Goal: Check status: Check status

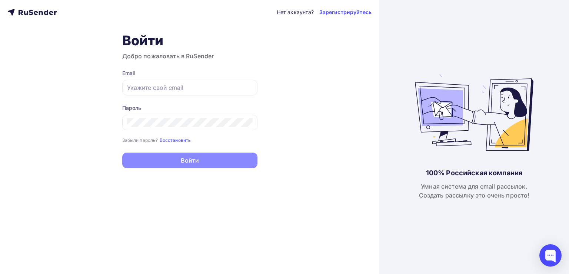
type input "[EMAIL_ADDRESS][DOMAIN_NAME]"
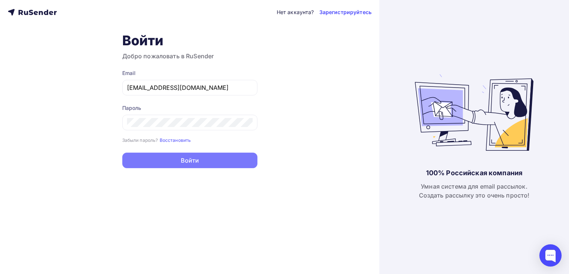
click at [196, 156] on button "Войти" at bounding box center [189, 160] width 135 height 16
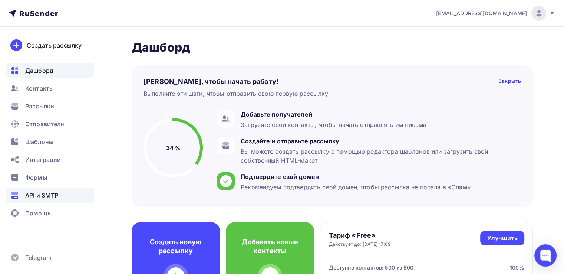
click at [54, 191] on span "API и SMTP" at bounding box center [41, 195] width 33 height 9
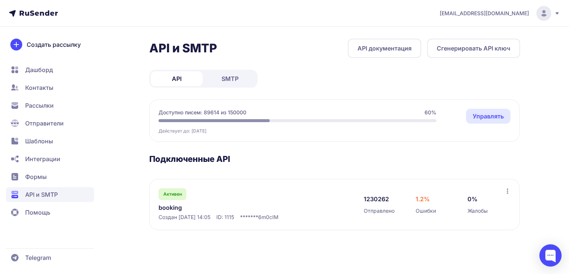
click at [165, 203] on link "booking" at bounding box center [235, 207] width 152 height 9
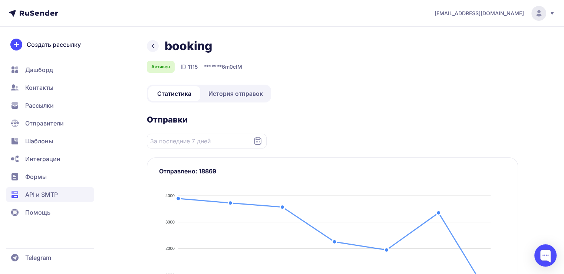
click at [232, 93] on span "История отправок" at bounding box center [235, 93] width 54 height 9
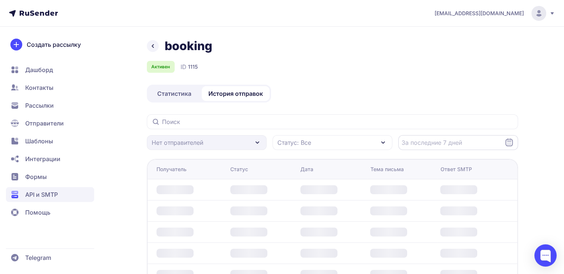
click at [502, 142] on input "Datepicker input" at bounding box center [458, 142] width 120 height 15
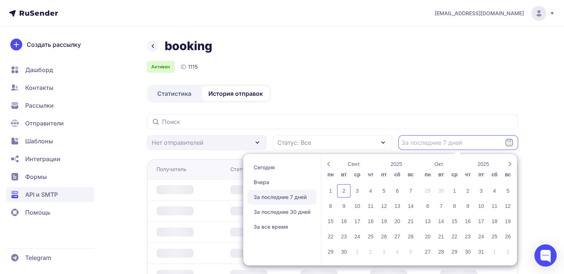
click at [288, 196] on span "За последние 7 дней" at bounding box center [282, 196] width 69 height 15
type input "[DATE] - [DATE]"
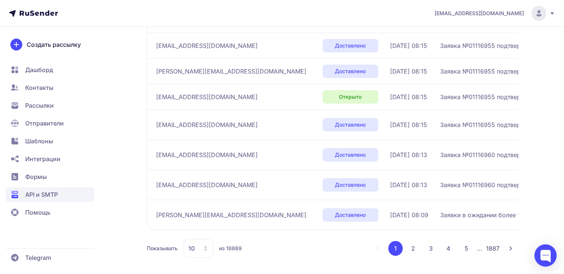
scroll to position [232, 0]
click at [204, 249] on div "10" at bounding box center [199, 247] width 30 height 19
click at [202, 225] on span "100" at bounding box center [228, 223] width 80 height 15
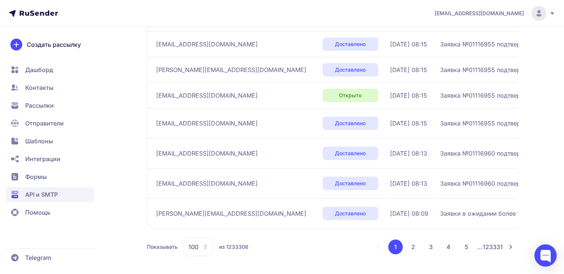
scroll to position [232, 0]
click at [414, 242] on button "2" at bounding box center [413, 247] width 15 height 15
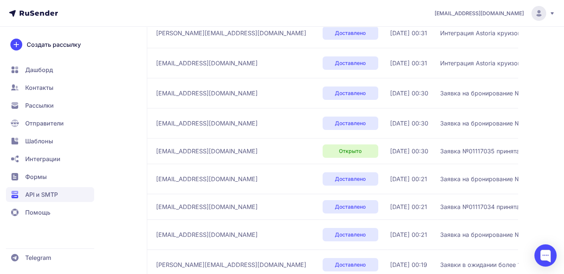
scroll to position [232, 0]
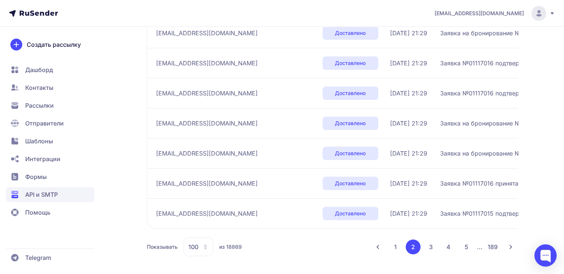
click at [436, 249] on button "3" at bounding box center [430, 246] width 15 height 15
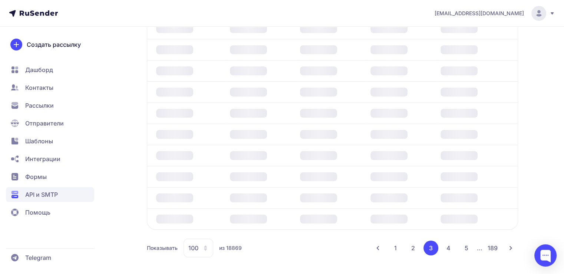
scroll to position [2910, 0]
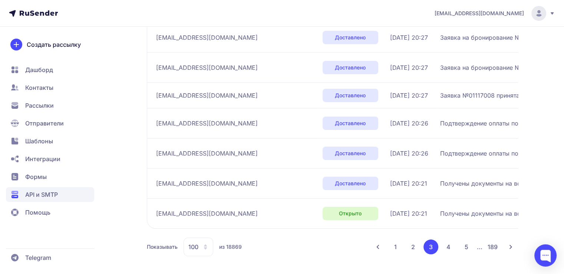
click at [452, 246] on button "4" at bounding box center [448, 246] width 15 height 15
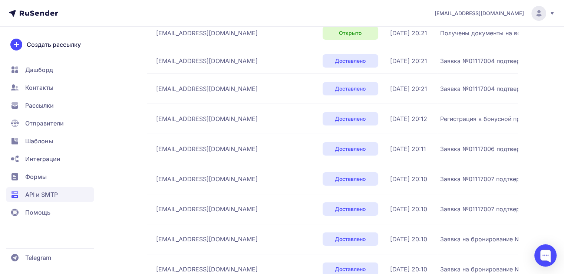
scroll to position [2910, 0]
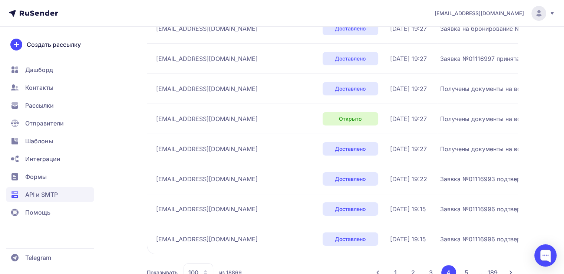
click at [466, 268] on button "5" at bounding box center [466, 272] width 15 height 15
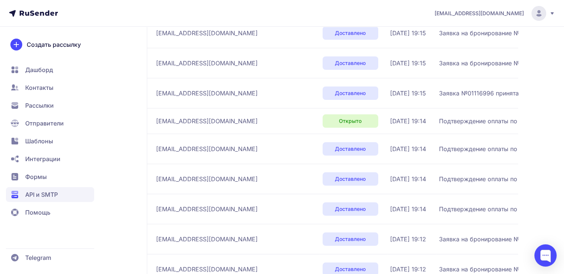
scroll to position [2910, 0]
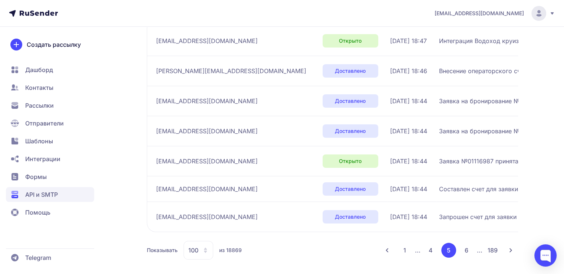
click at [467, 257] on button "6" at bounding box center [466, 249] width 15 height 15
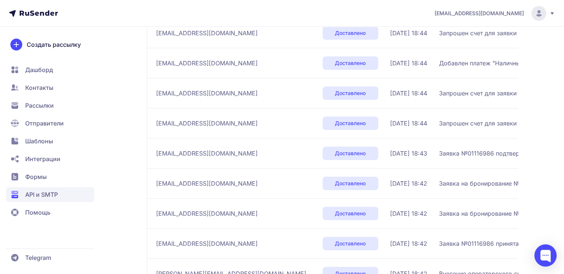
scroll to position [2887, 0]
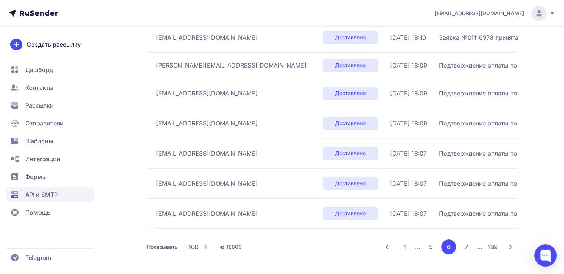
click at [466, 250] on button "7" at bounding box center [466, 246] width 15 height 15
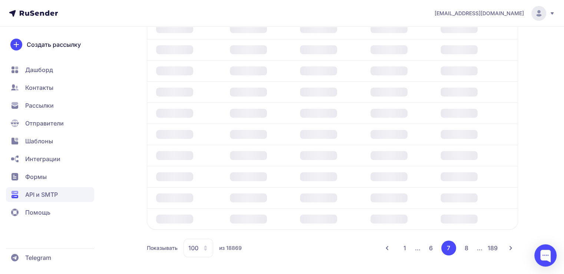
scroll to position [2910, 0]
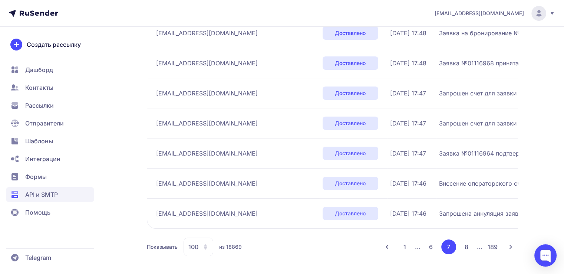
click at [463, 254] on button "8" at bounding box center [466, 246] width 15 height 15
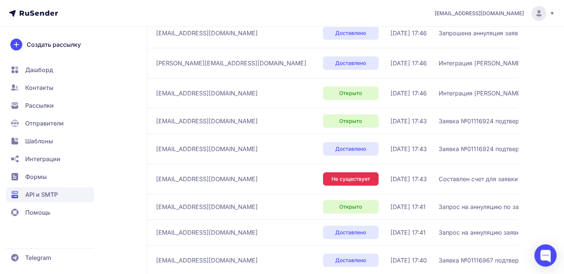
scroll to position [2879, 0]
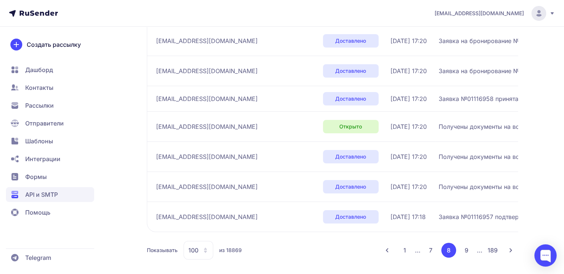
click at [469, 242] on button "9" at bounding box center [466, 249] width 15 height 15
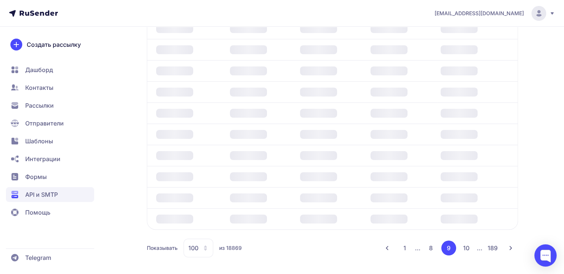
scroll to position [2870, 0]
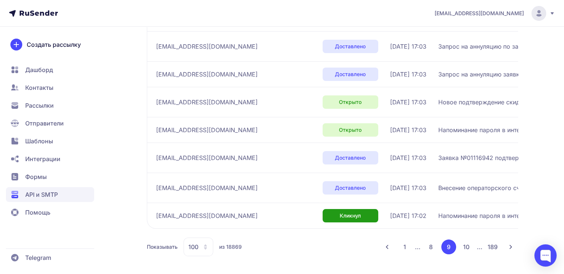
click at [466, 252] on button "10" at bounding box center [466, 246] width 15 height 15
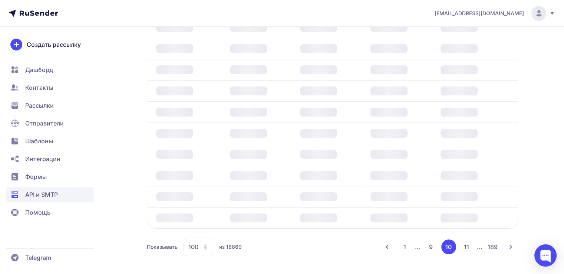
scroll to position [2910, 0]
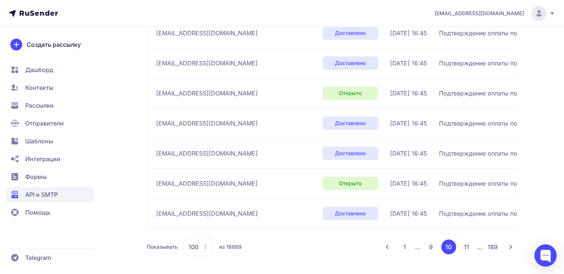
click at [466, 242] on button "11" at bounding box center [466, 246] width 15 height 15
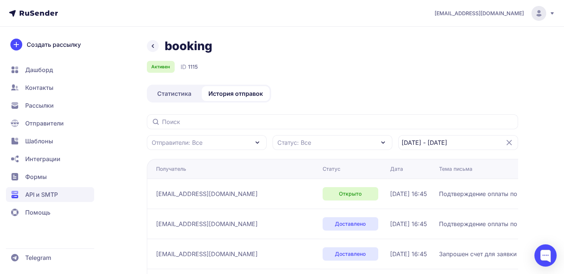
click at [195, 147] on div "Отправители: Все" at bounding box center [207, 142] width 120 height 15
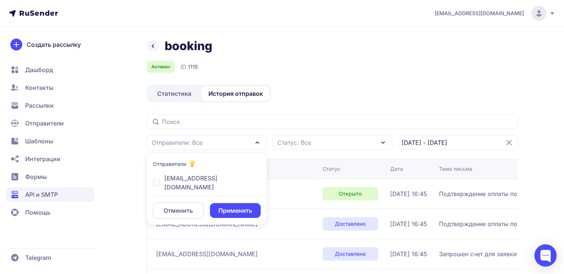
click at [216, 143] on div "Отправители: Все" at bounding box center [207, 142] width 120 height 15
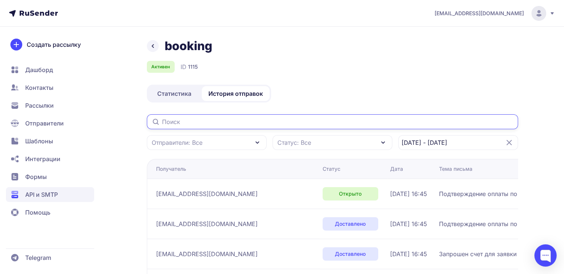
click at [239, 123] on input "text" at bounding box center [332, 121] width 371 height 15
paste input "[EMAIL_ADDRESS][DOMAIN_NAME]"
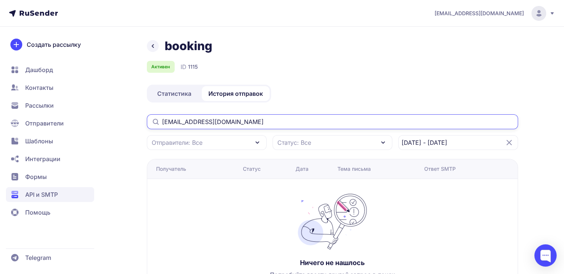
drag, startPoint x: 248, startPoint y: 122, endPoint x: 183, endPoint y: 123, distance: 65.3
click at [183, 123] on input "[EMAIL_ADDRESS][DOMAIN_NAME]" at bounding box center [332, 121] width 371 height 15
type input "dilijans"
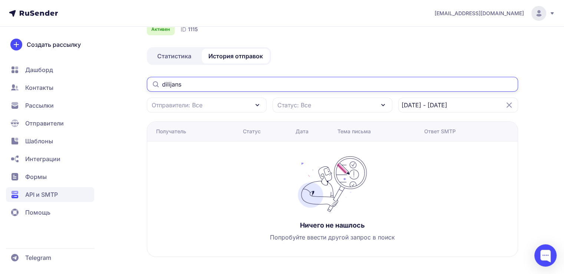
scroll to position [38, 0]
click at [505, 105] on icon at bounding box center [509, 104] width 9 height 9
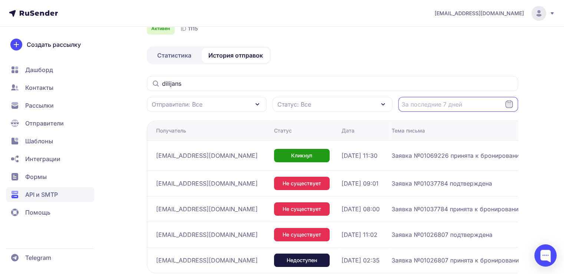
click at [482, 106] on input "Datepicker input" at bounding box center [458, 104] width 120 height 15
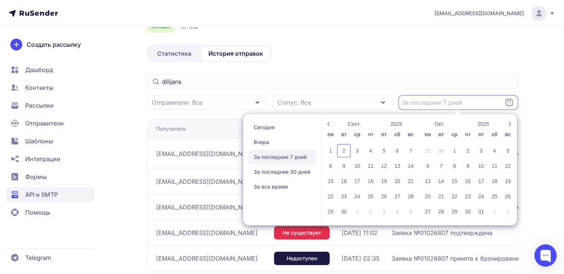
scroll to position [75, 0]
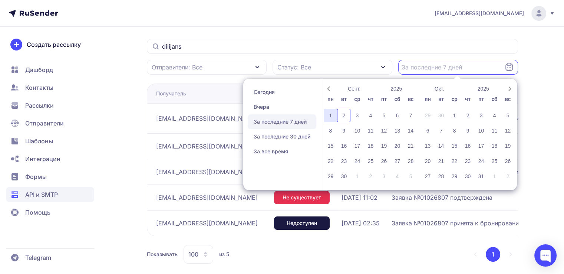
click at [333, 116] on div "1" at bounding box center [330, 115] width 13 height 13
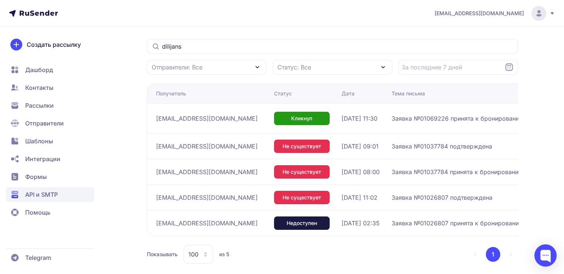
click at [212, 204] on td "[EMAIL_ADDRESS][DOMAIN_NAME]" at bounding box center [209, 197] width 124 height 26
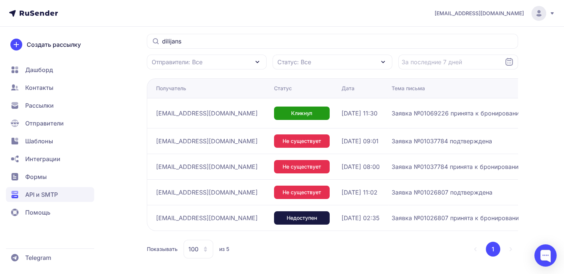
scroll to position [82, 0]
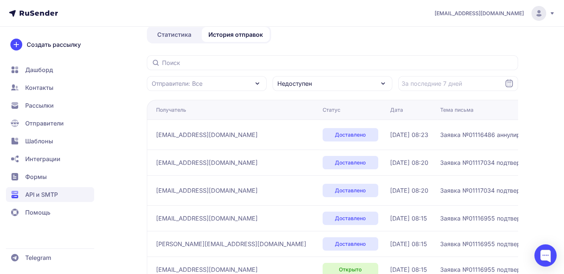
scroll to position [37, 0]
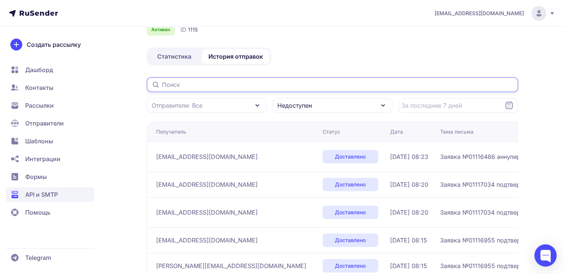
click at [230, 85] on input "text" at bounding box center [332, 84] width 371 height 15
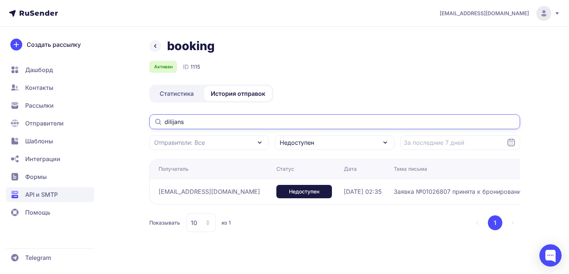
type input "dilijans"
click at [207, 221] on icon at bounding box center [207, 222] width 3 height 5
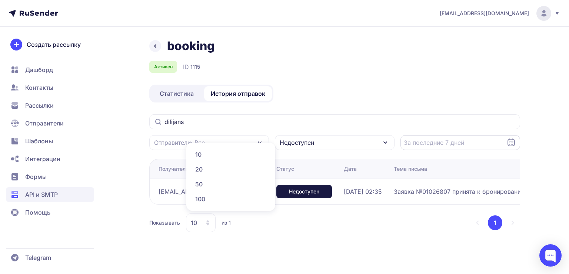
click at [469, 145] on input "Datepicker input" at bounding box center [461, 142] width 120 height 15
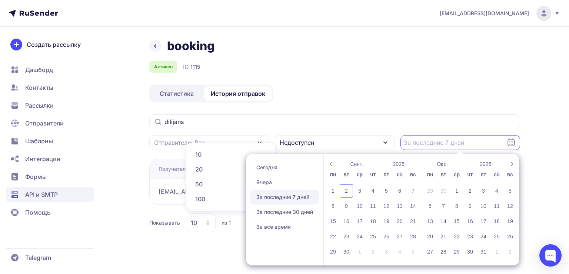
click at [299, 199] on span "За последние 7 дней" at bounding box center [285, 196] width 69 height 15
type input "27.08.2025 - 02.09.2025"
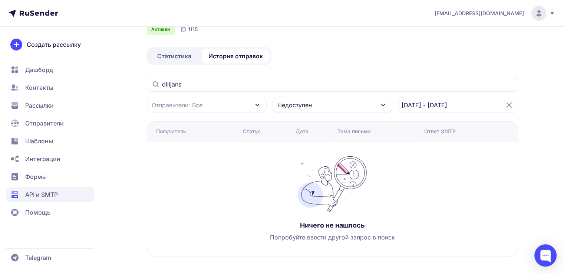
scroll to position [38, 0]
